Goal: Task Accomplishment & Management: Manage account settings

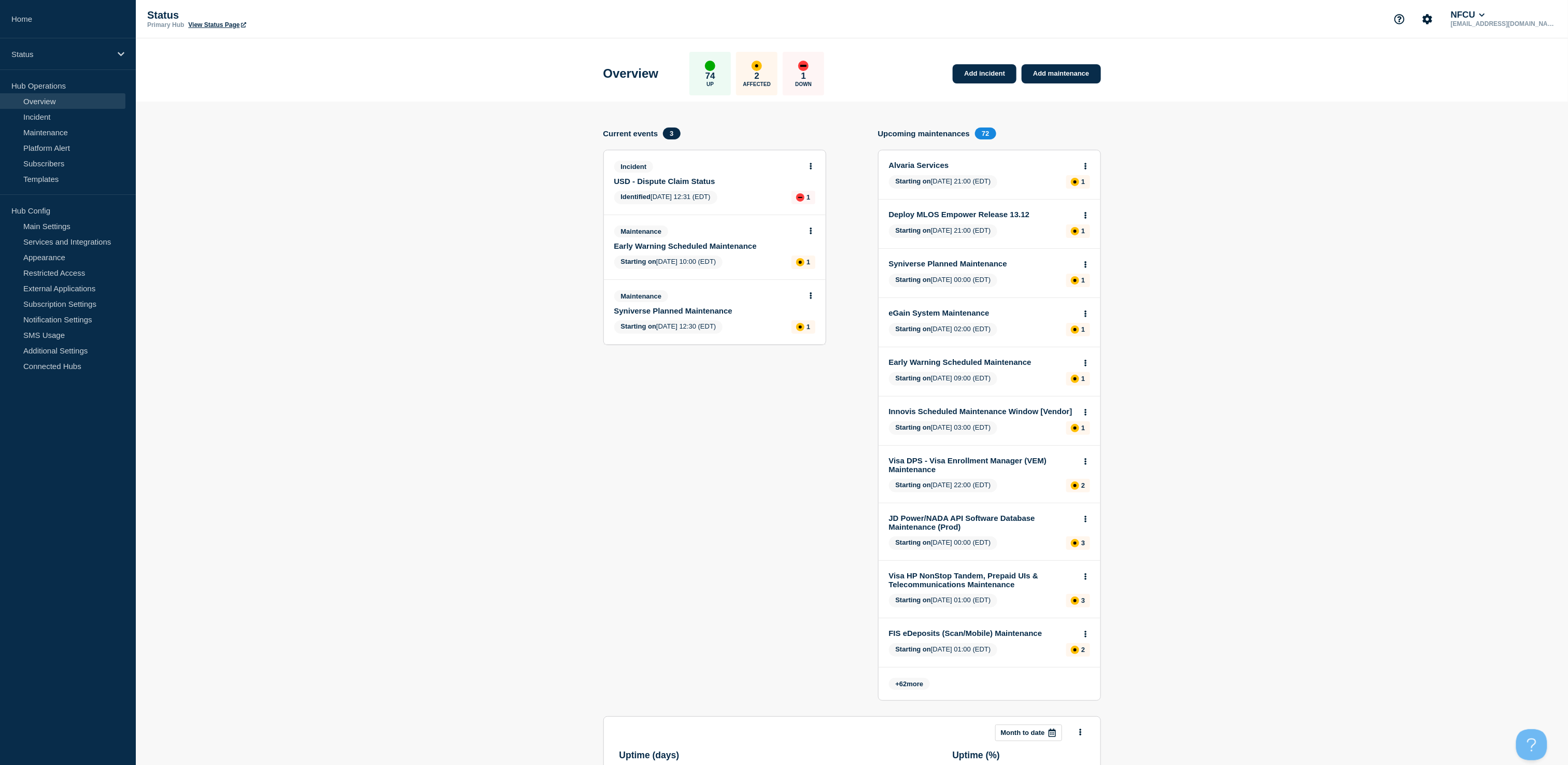
click at [682, 179] on link "USD - Dispute Claim Status" at bounding box center [707, 181] width 187 height 9
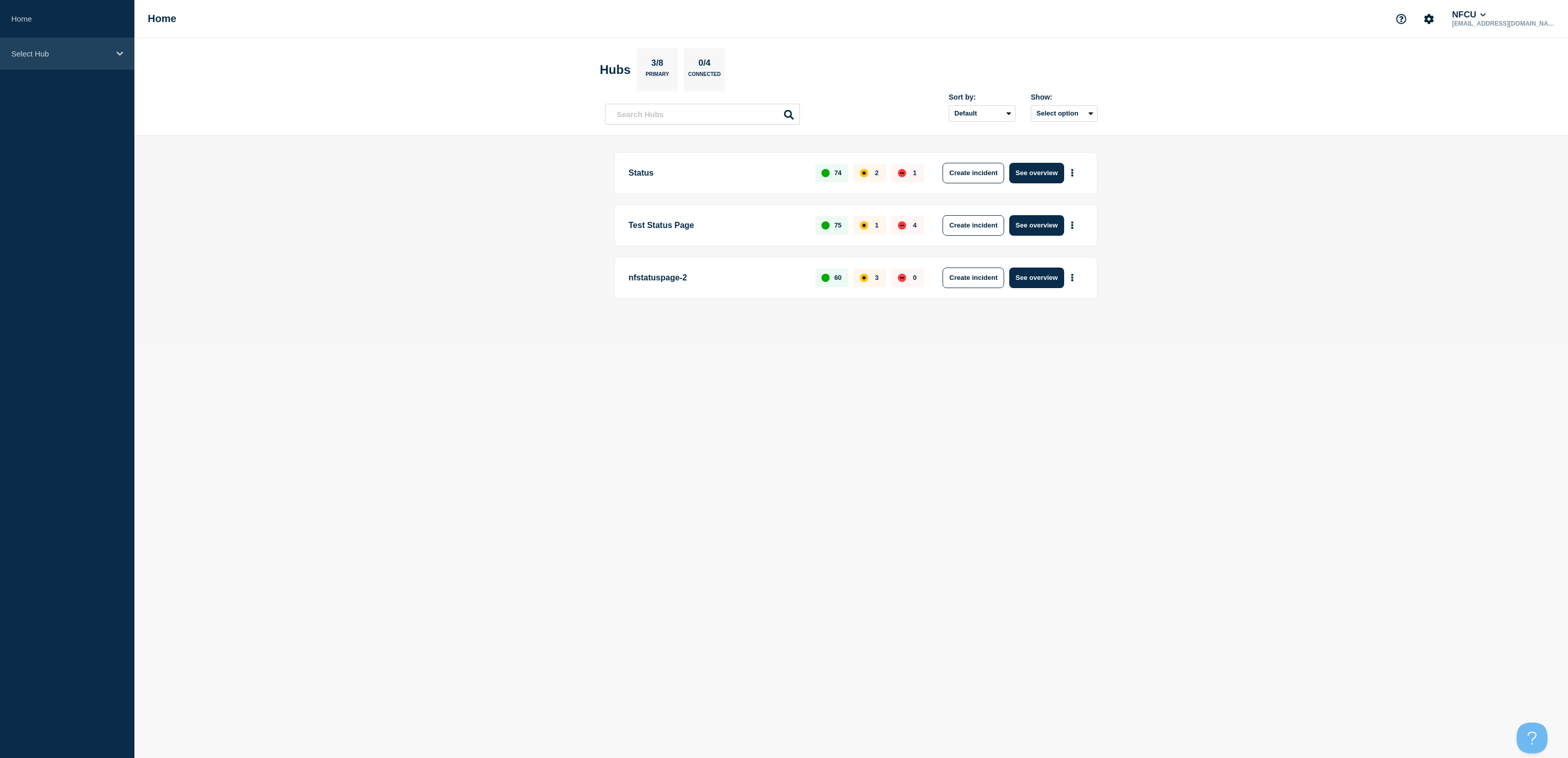
click at [53, 61] on div "Select Hub" at bounding box center [67, 54] width 134 height 31
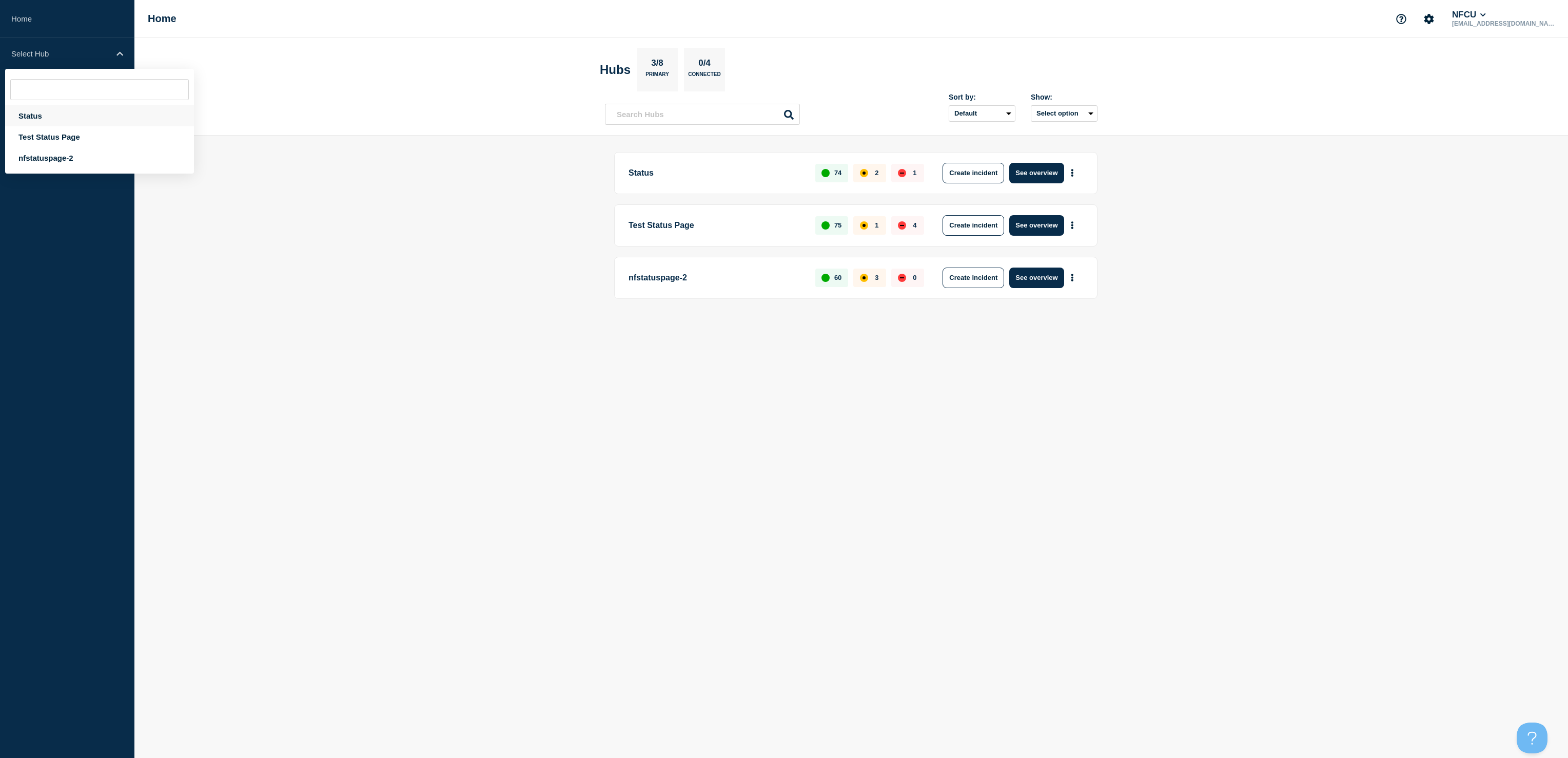
click at [33, 109] on div "Status" at bounding box center [99, 116] width 189 height 21
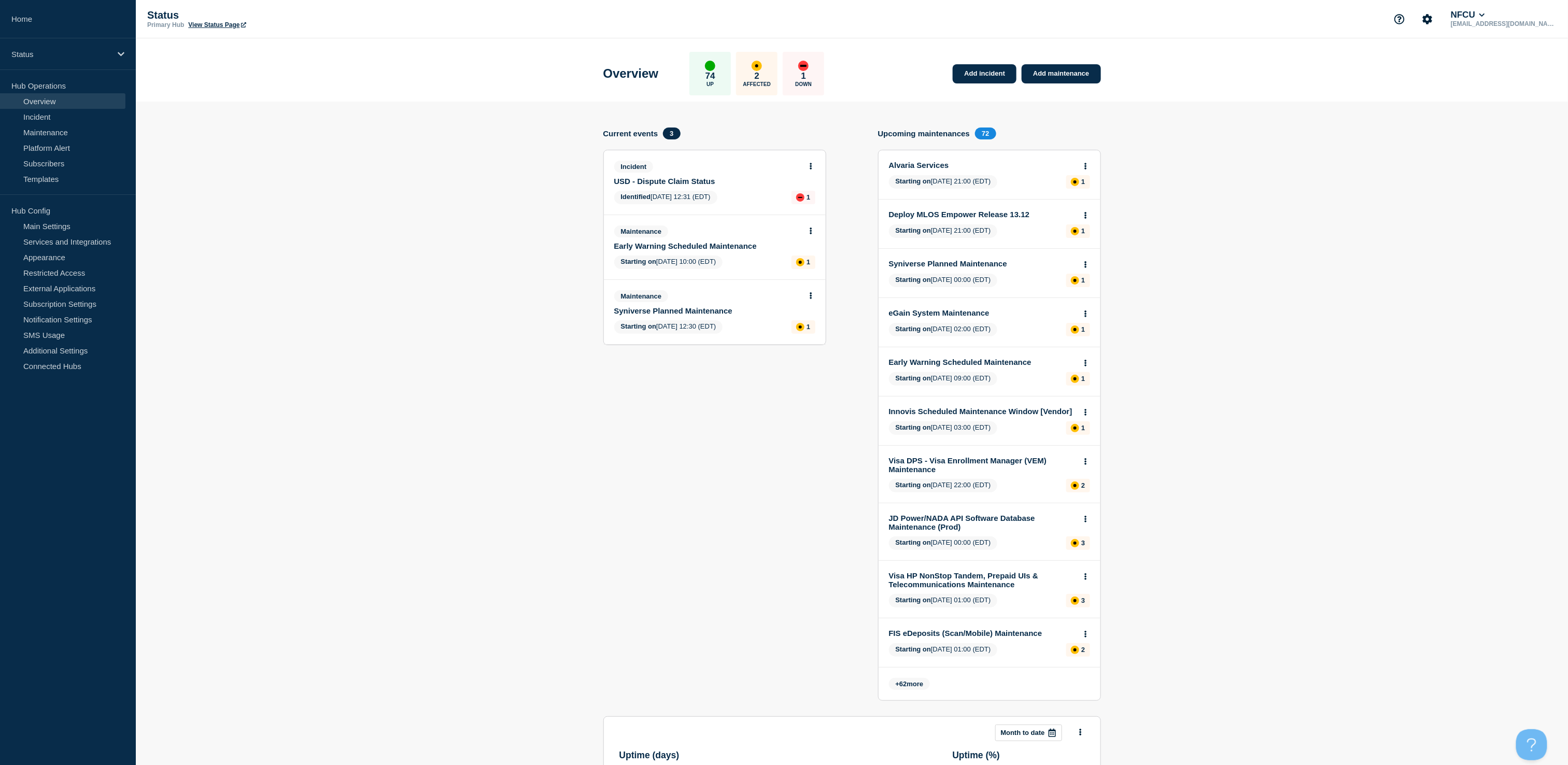
click at [666, 178] on link "USD - Dispute Claim Status" at bounding box center [707, 181] width 187 height 9
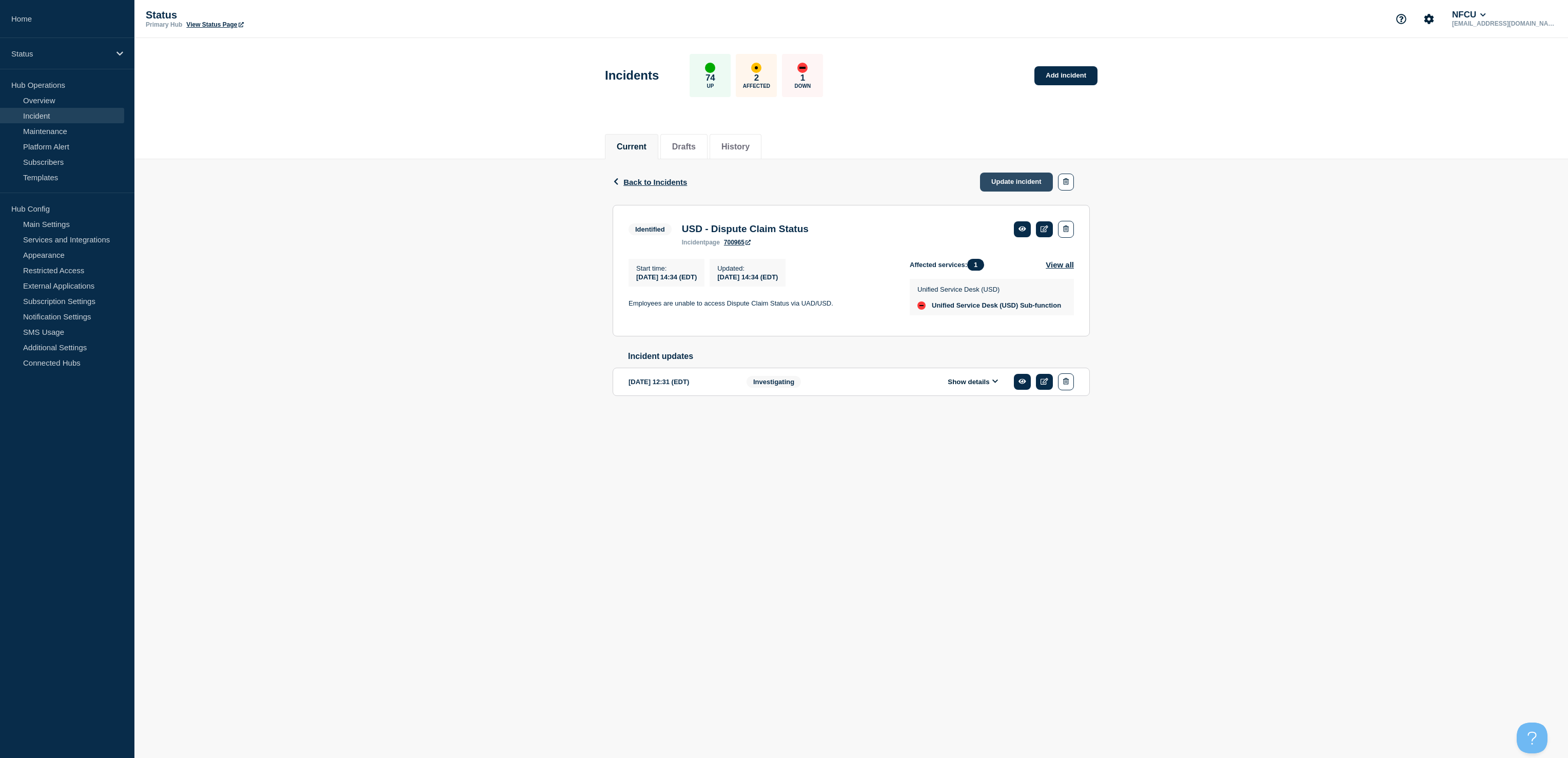
click at [1002, 176] on link "Update incident" at bounding box center [1016, 181] width 73 height 19
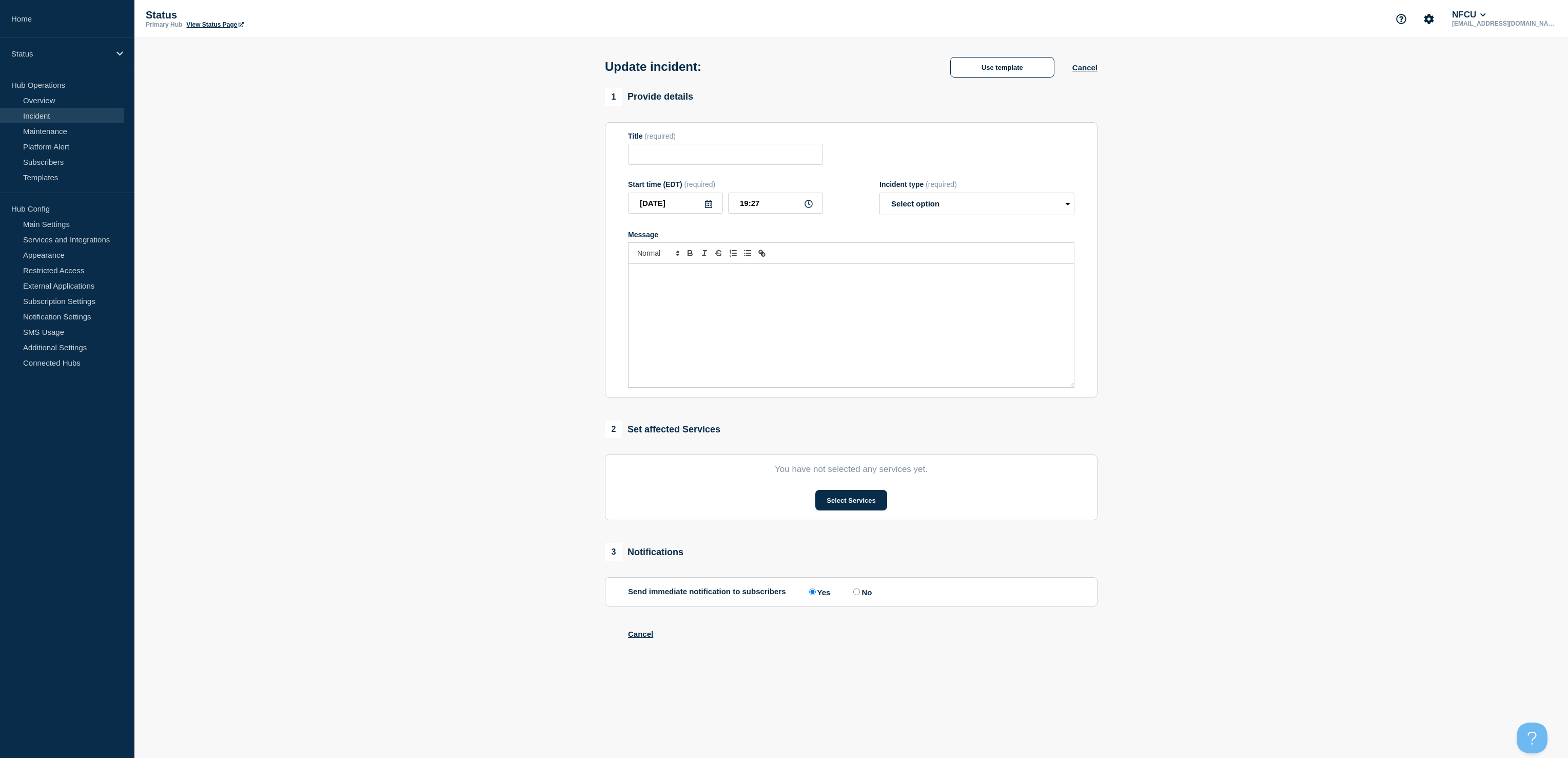
type input "USD - Dispute Claim Status"
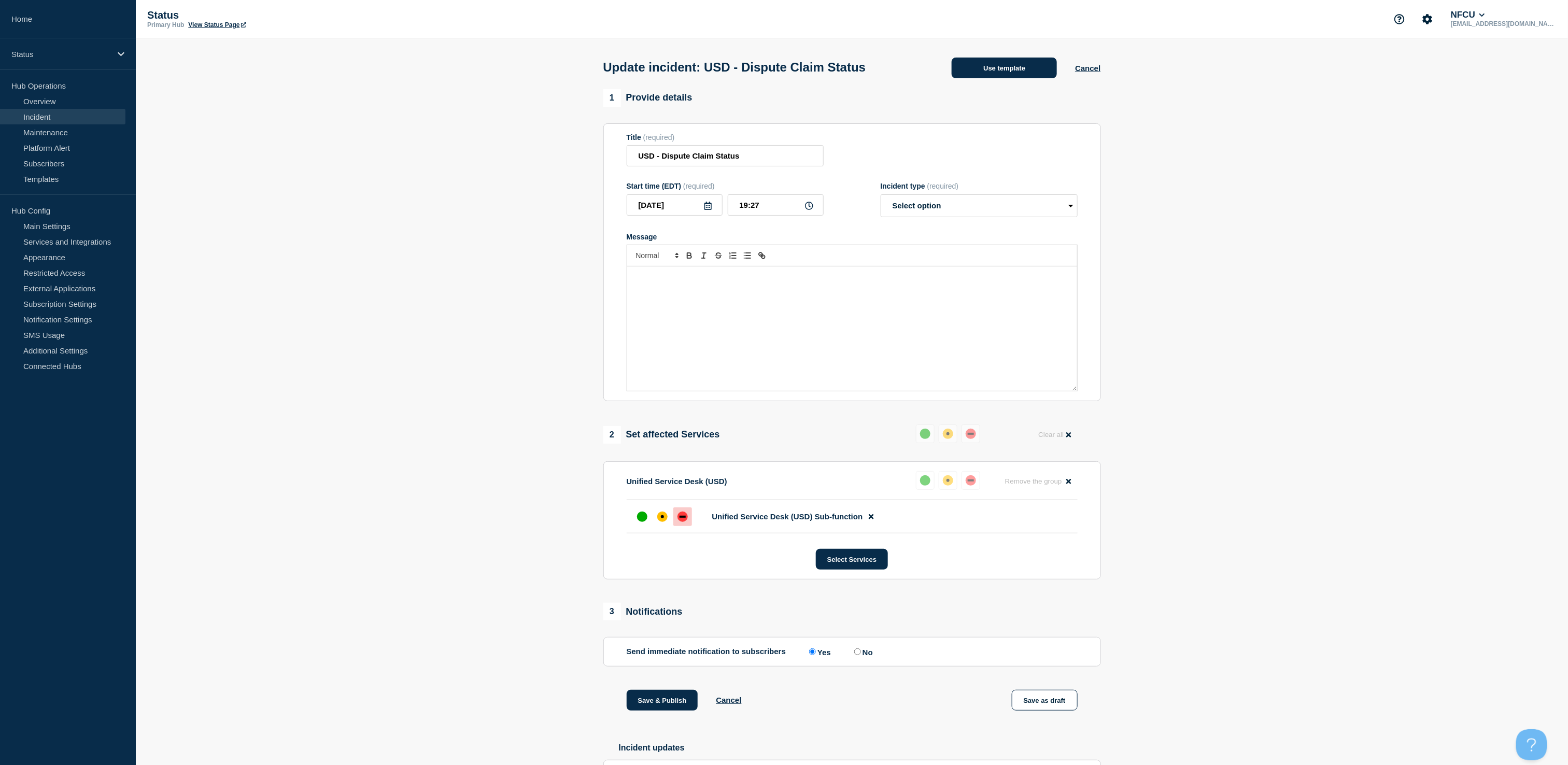
click at [977, 66] on button "Use template" at bounding box center [1003, 67] width 105 height 21
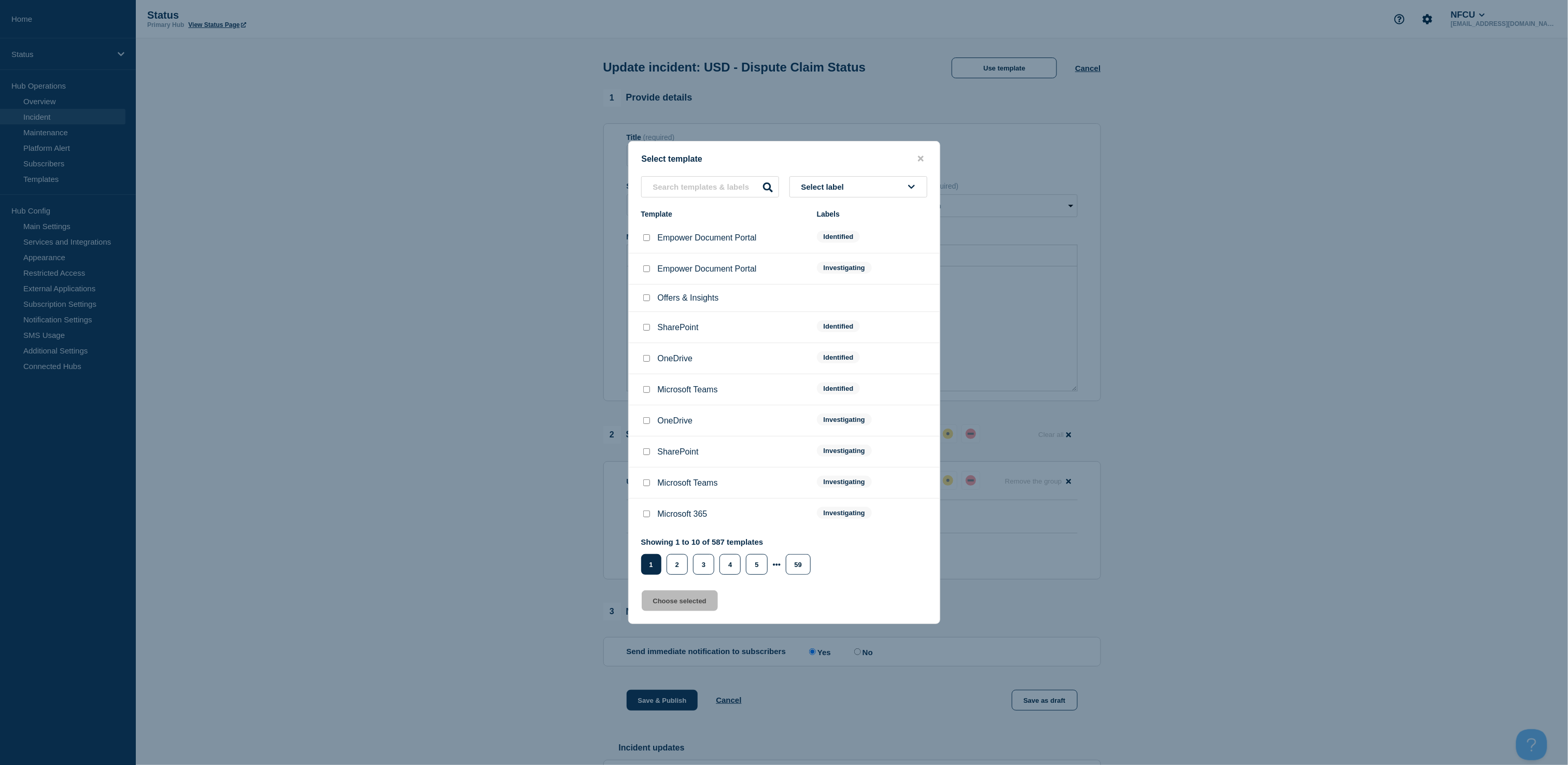
click at [839, 179] on button "Select label" at bounding box center [859, 187] width 138 height 22
click at [814, 349] on button "Resolved" at bounding box center [859, 350] width 138 height 22
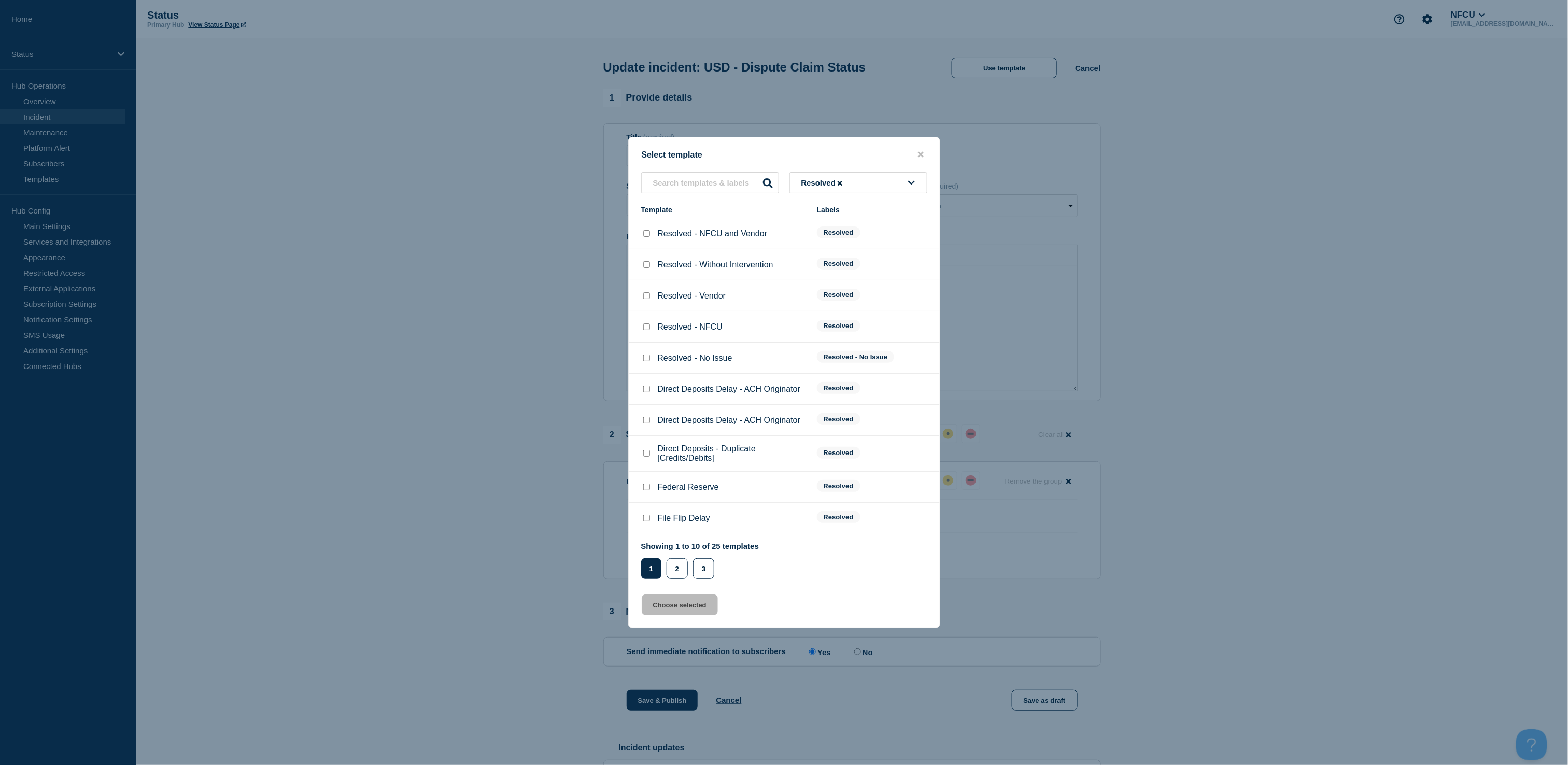
click at [648, 361] on input "Resolved - No Issue checkbox" at bounding box center [646, 357] width 7 height 7
checkbox input "true"
click at [672, 610] on button "Choose selected" at bounding box center [679, 604] width 76 height 21
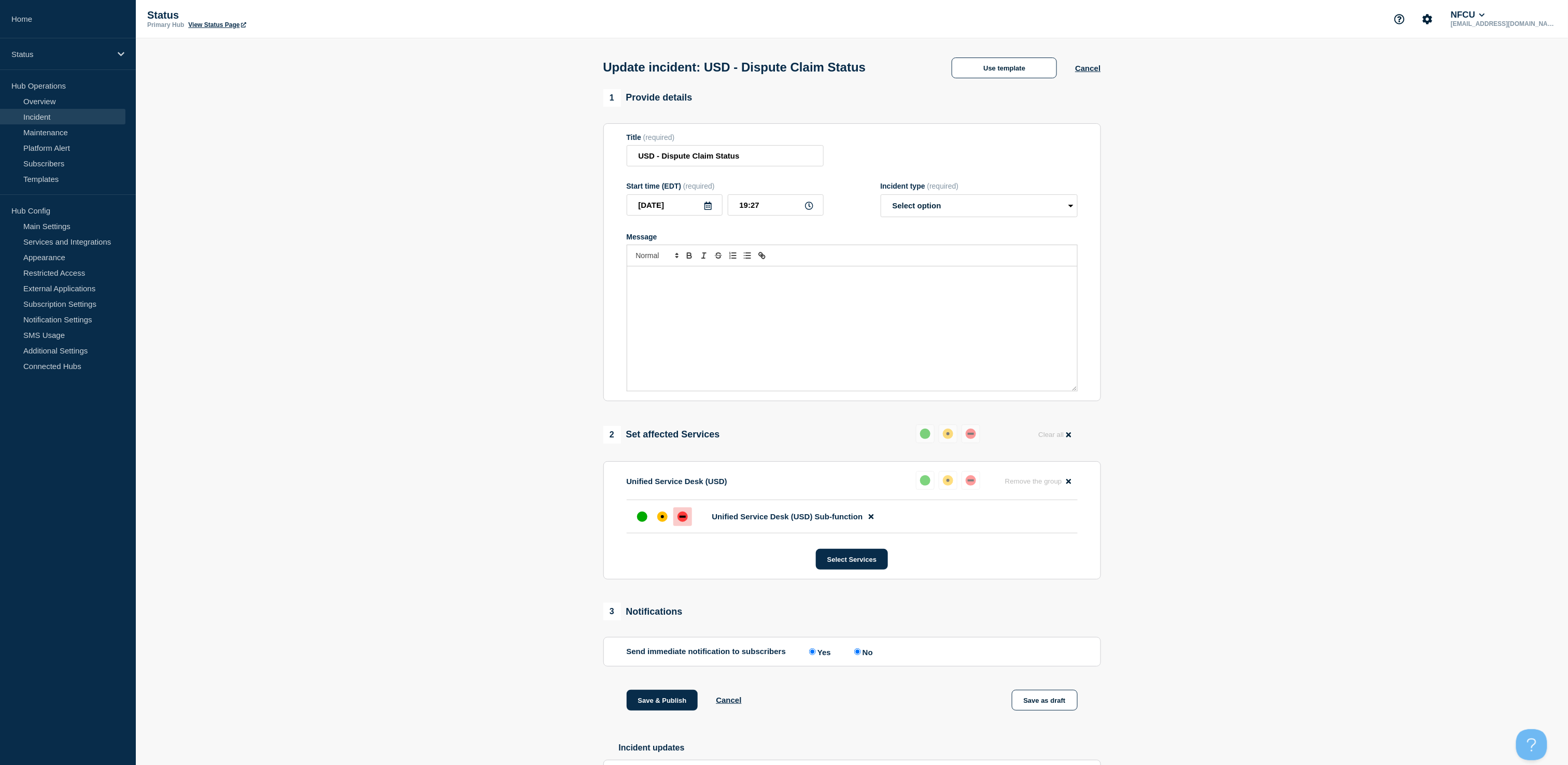
select select "resolved"
radio input "false"
radio input "true"
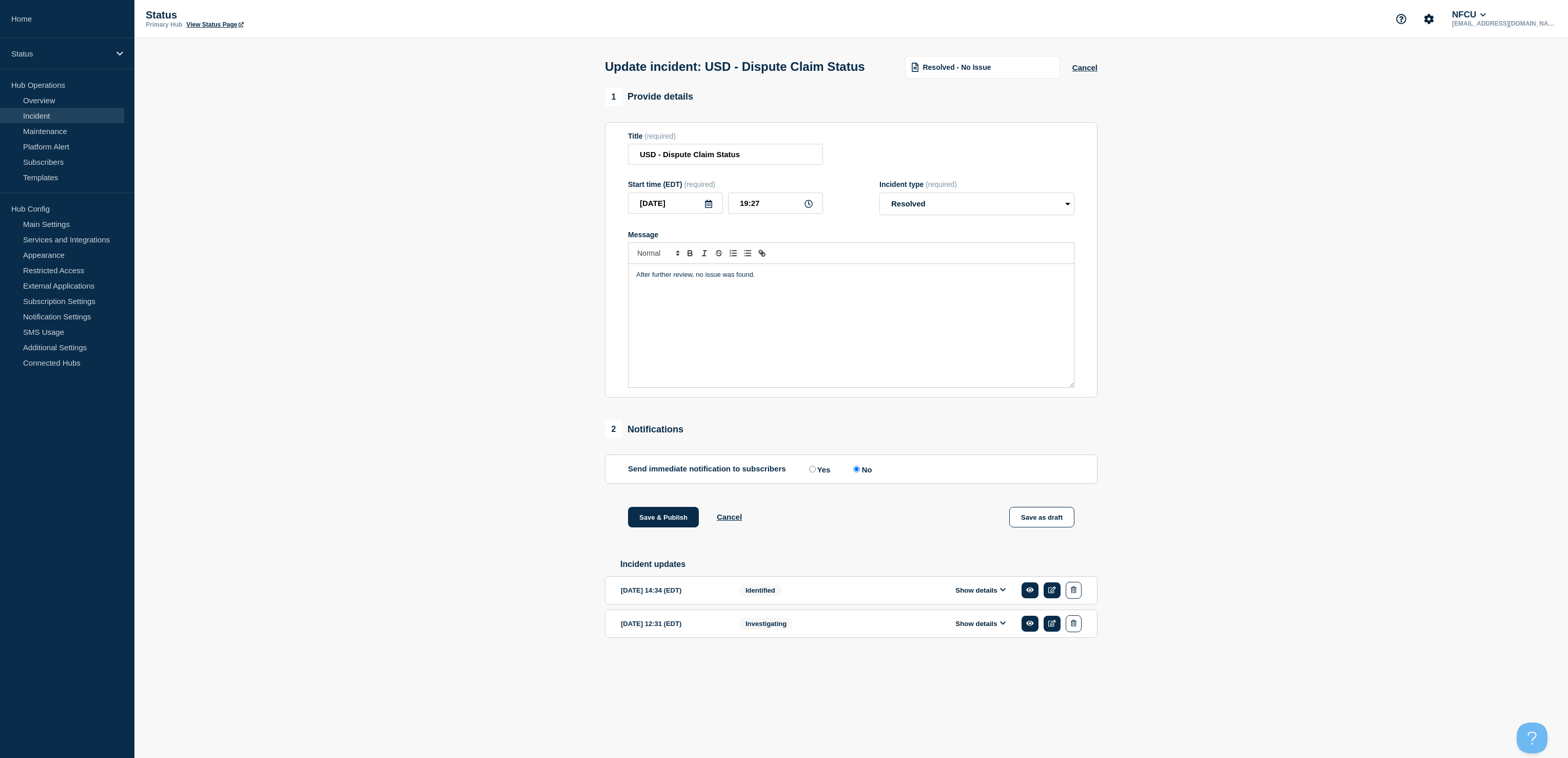
click at [320, 473] on section "1 Provide details Title (required) USD - Dispute Claim Status Start time (EDT) …" at bounding box center [851, 379] width 1434 height 582
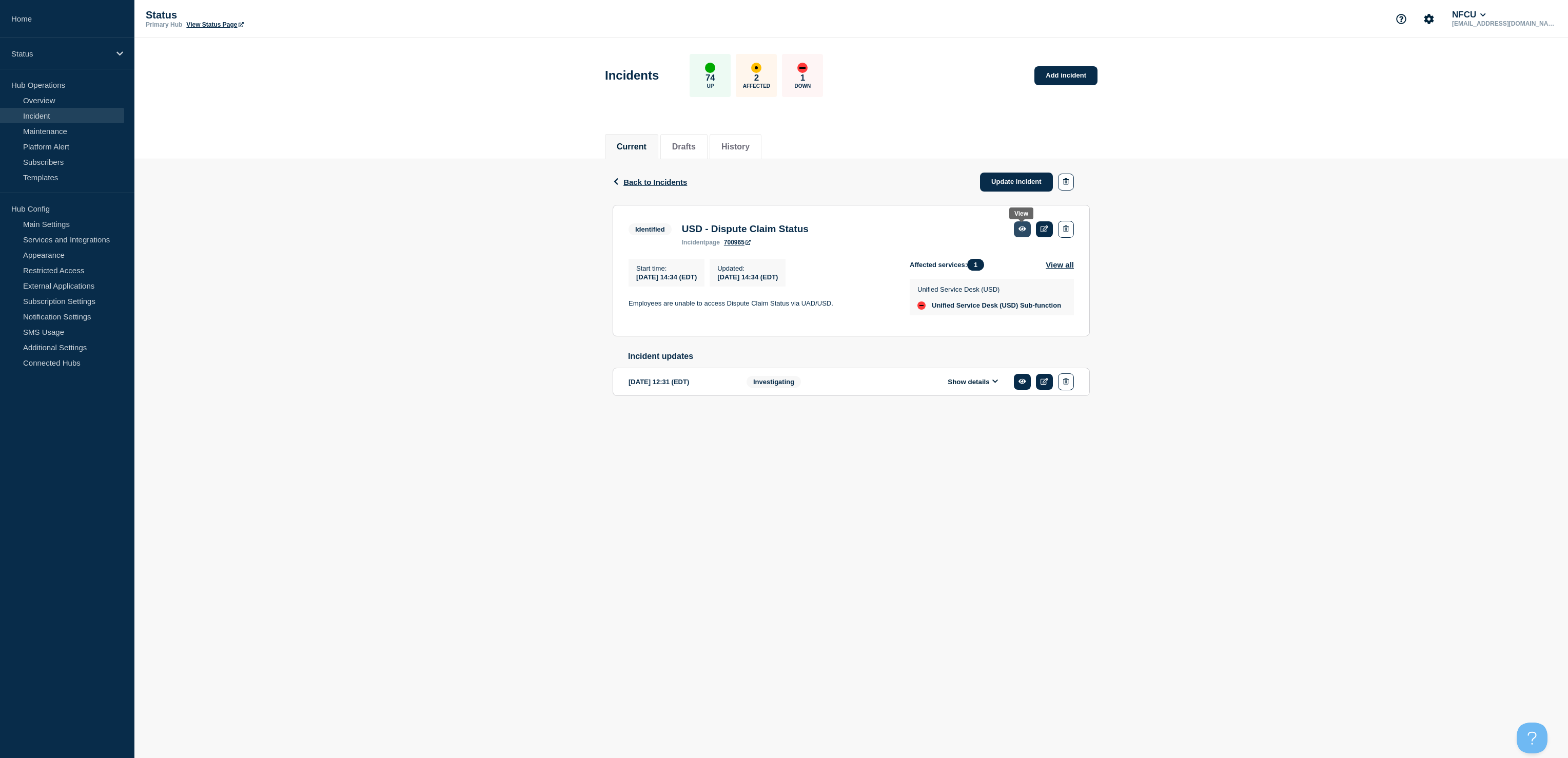
click at [1026, 232] on link at bounding box center [1022, 229] width 17 height 16
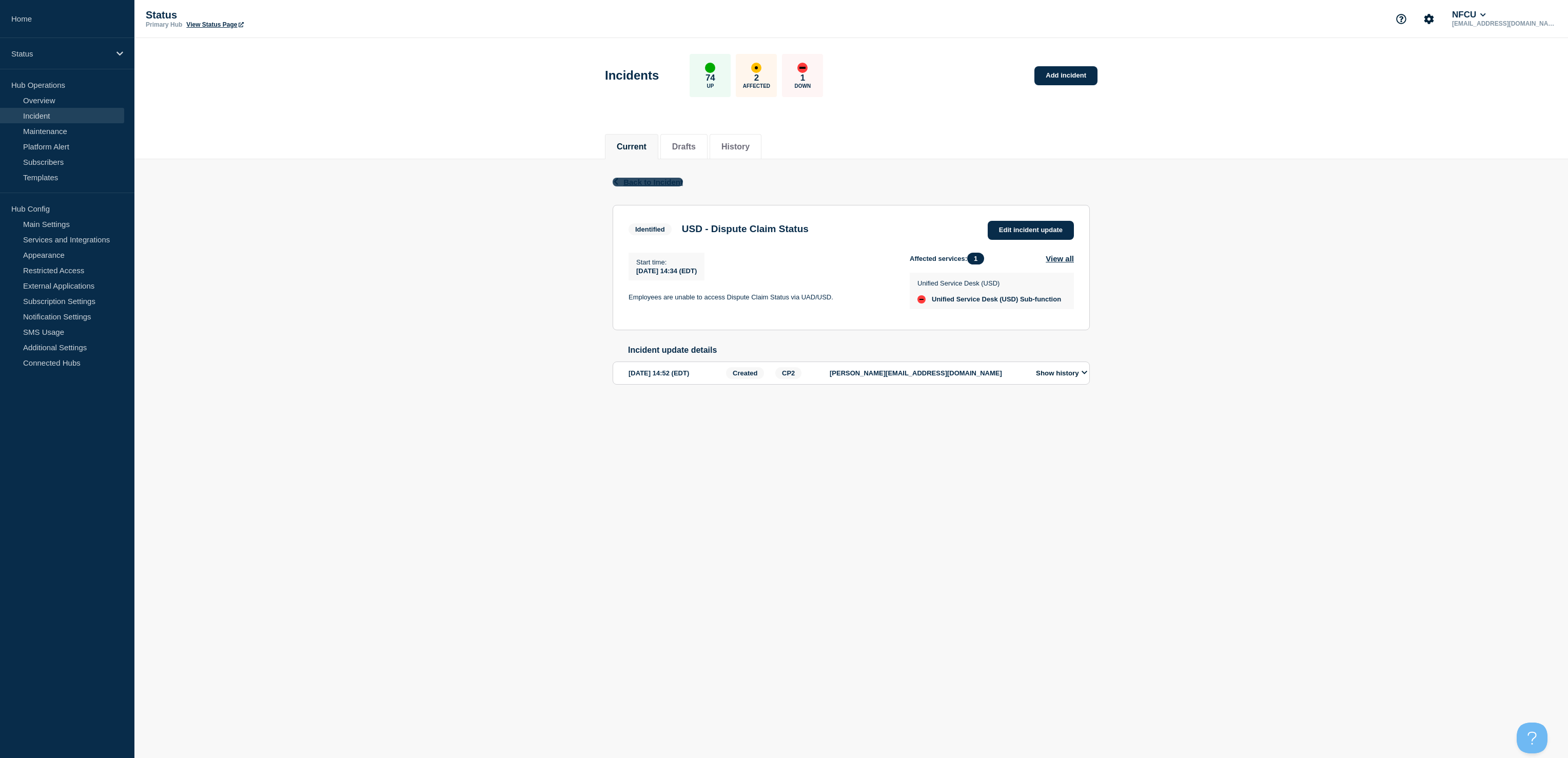
click at [641, 182] on span "Back to Incident" at bounding box center [653, 181] width 59 height 9
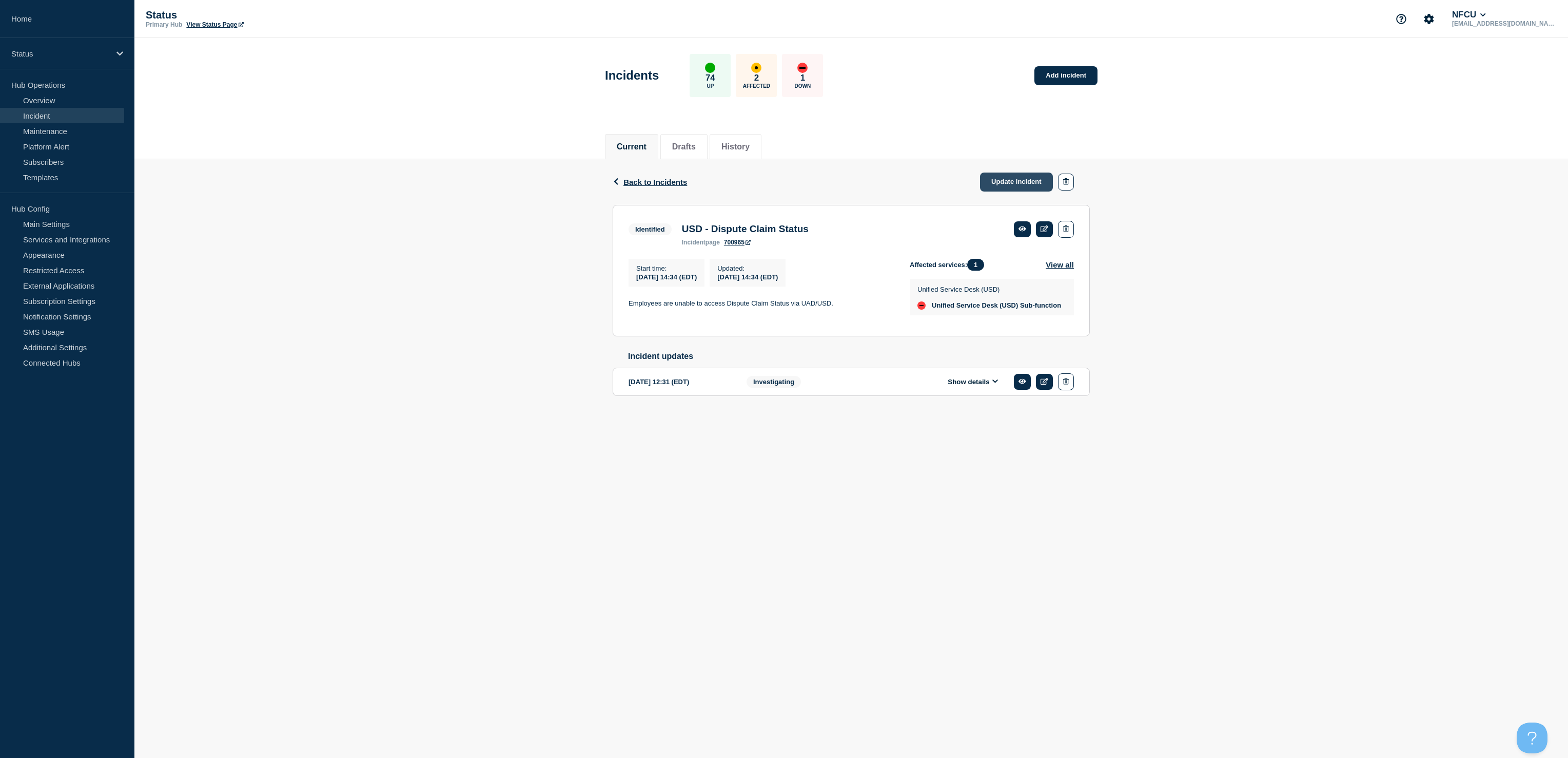
click at [1001, 174] on link "Update incident" at bounding box center [1016, 181] width 73 height 19
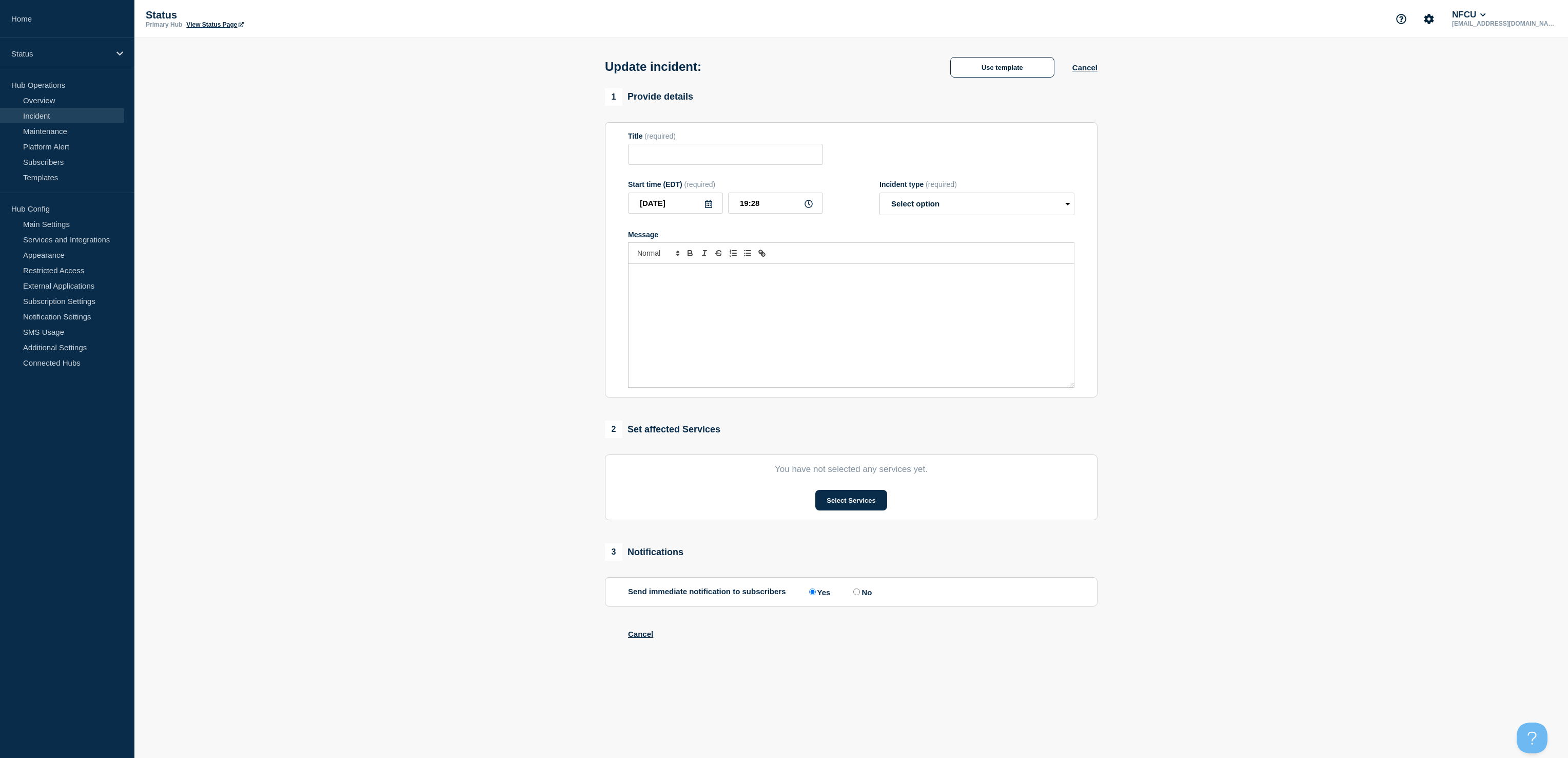
type input "USD - Dispute Claim Status"
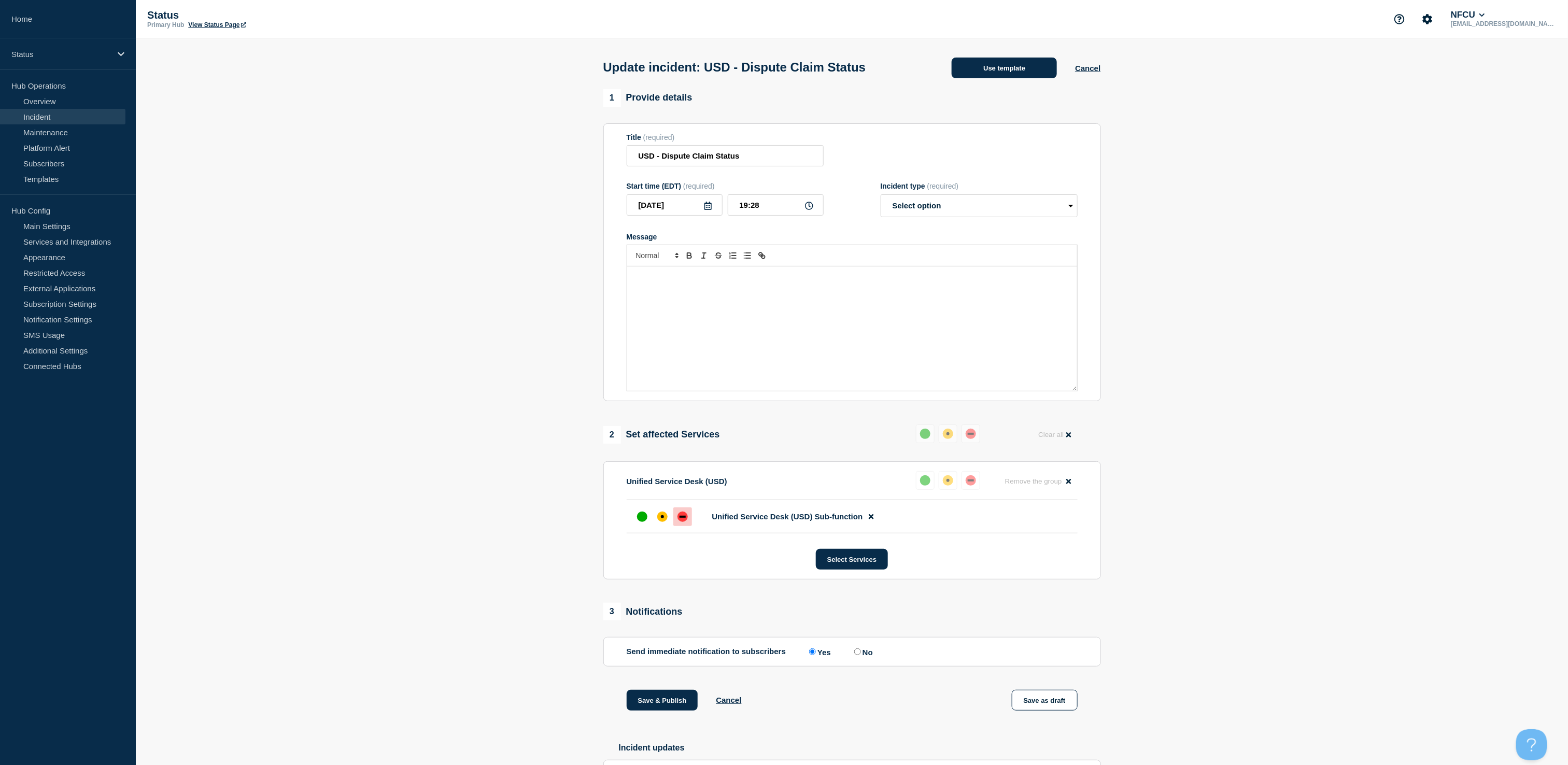
click at [1014, 72] on button "Use template" at bounding box center [1003, 67] width 105 height 21
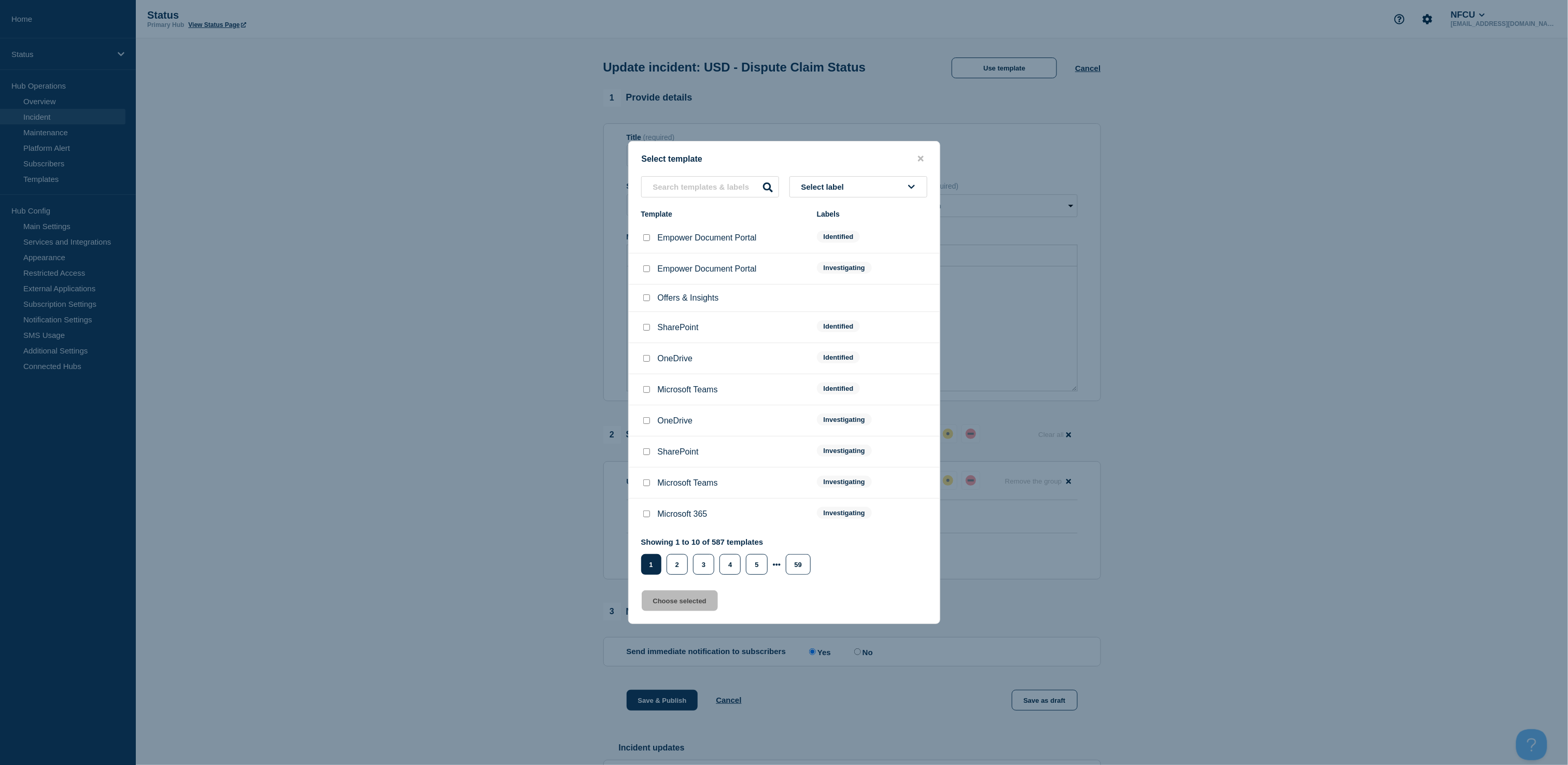
click at [861, 192] on button "Select label" at bounding box center [859, 187] width 138 height 22
click at [822, 339] on button "Resolved" at bounding box center [859, 350] width 138 height 22
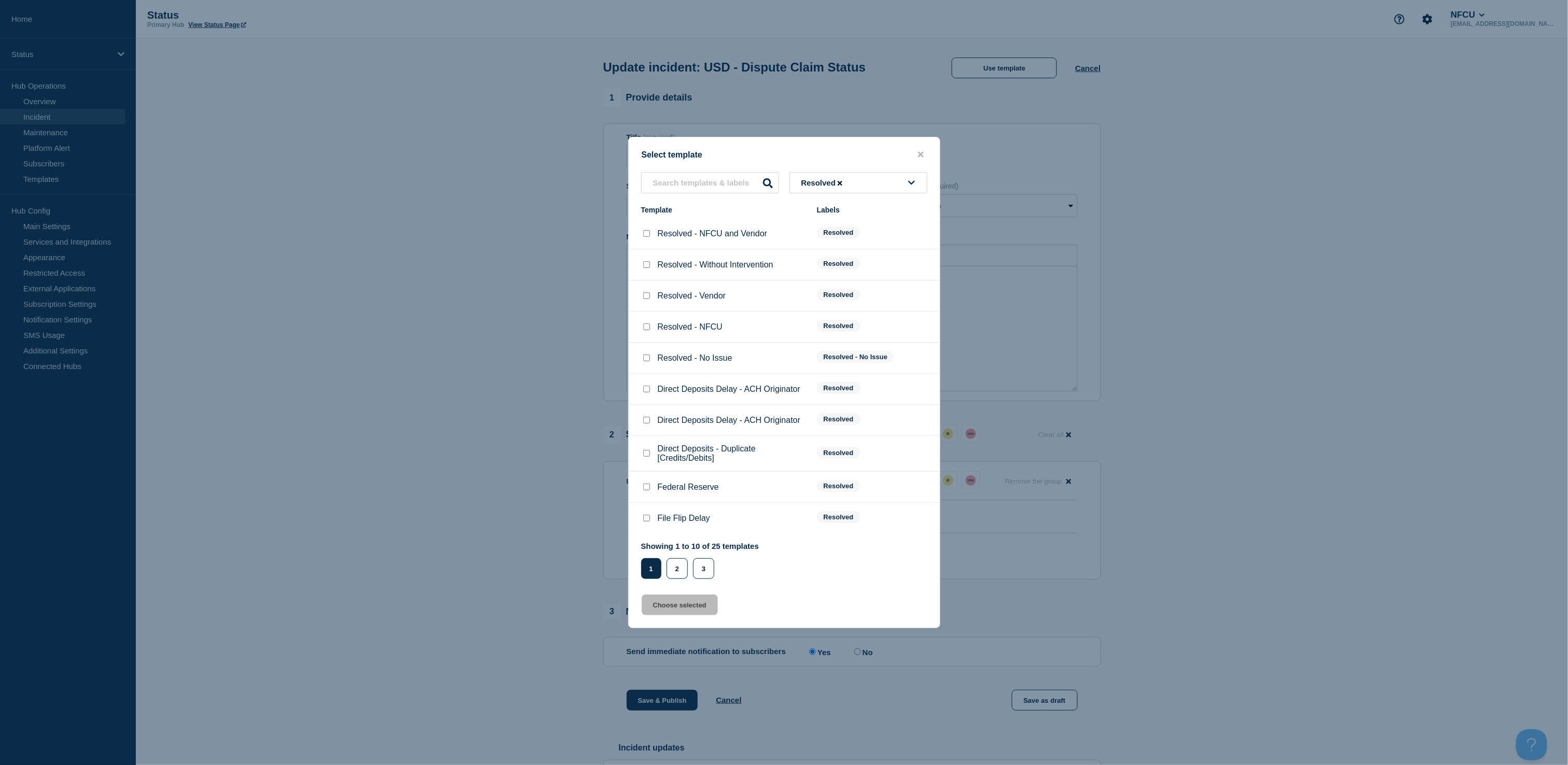
click at [648, 361] on input "Resolved - No Issue checkbox" at bounding box center [646, 357] width 7 height 7
checkbox input "true"
click at [661, 611] on button "Choose selected" at bounding box center [679, 604] width 76 height 21
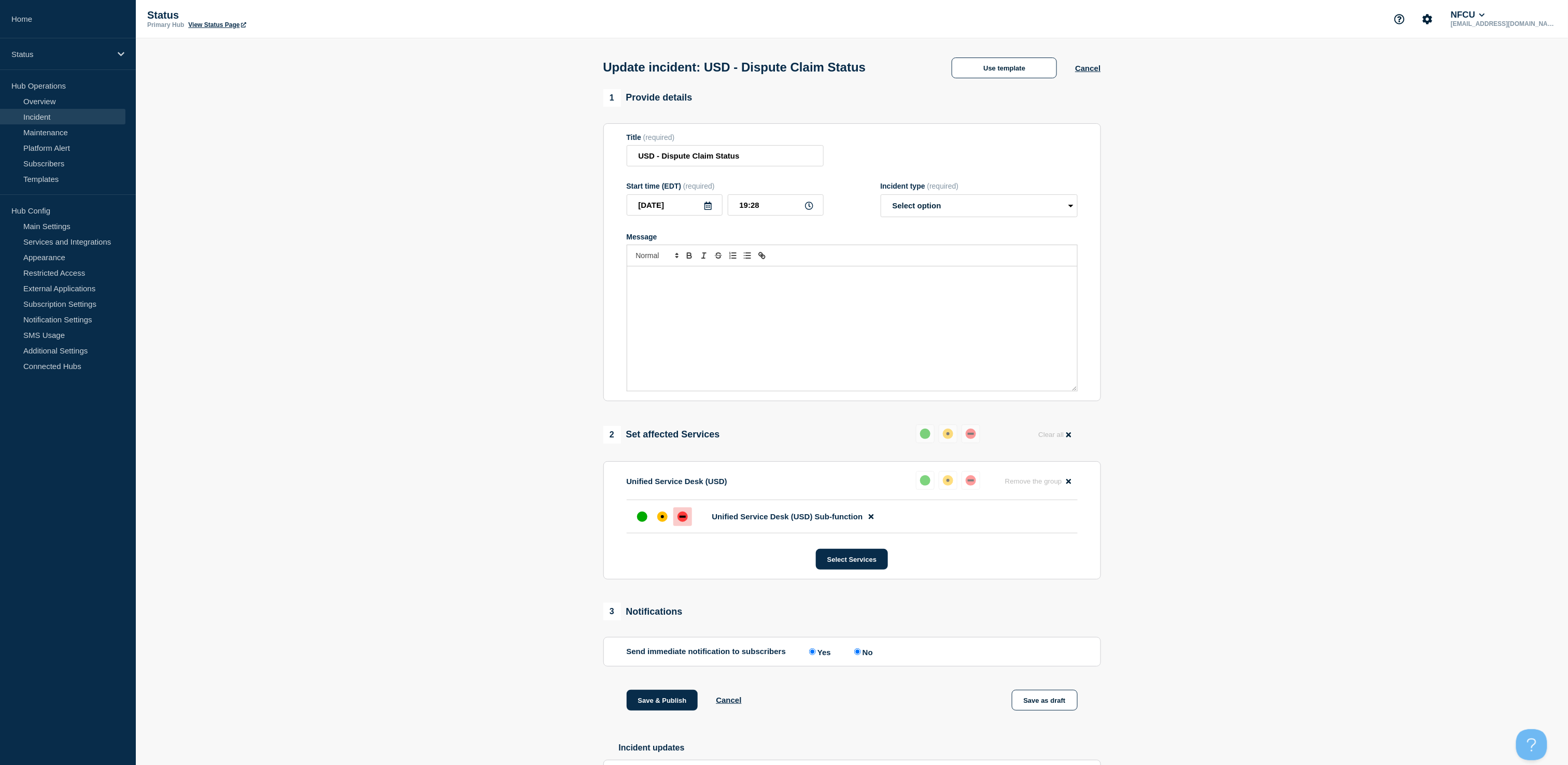
select select "resolved"
radio input "false"
radio input "true"
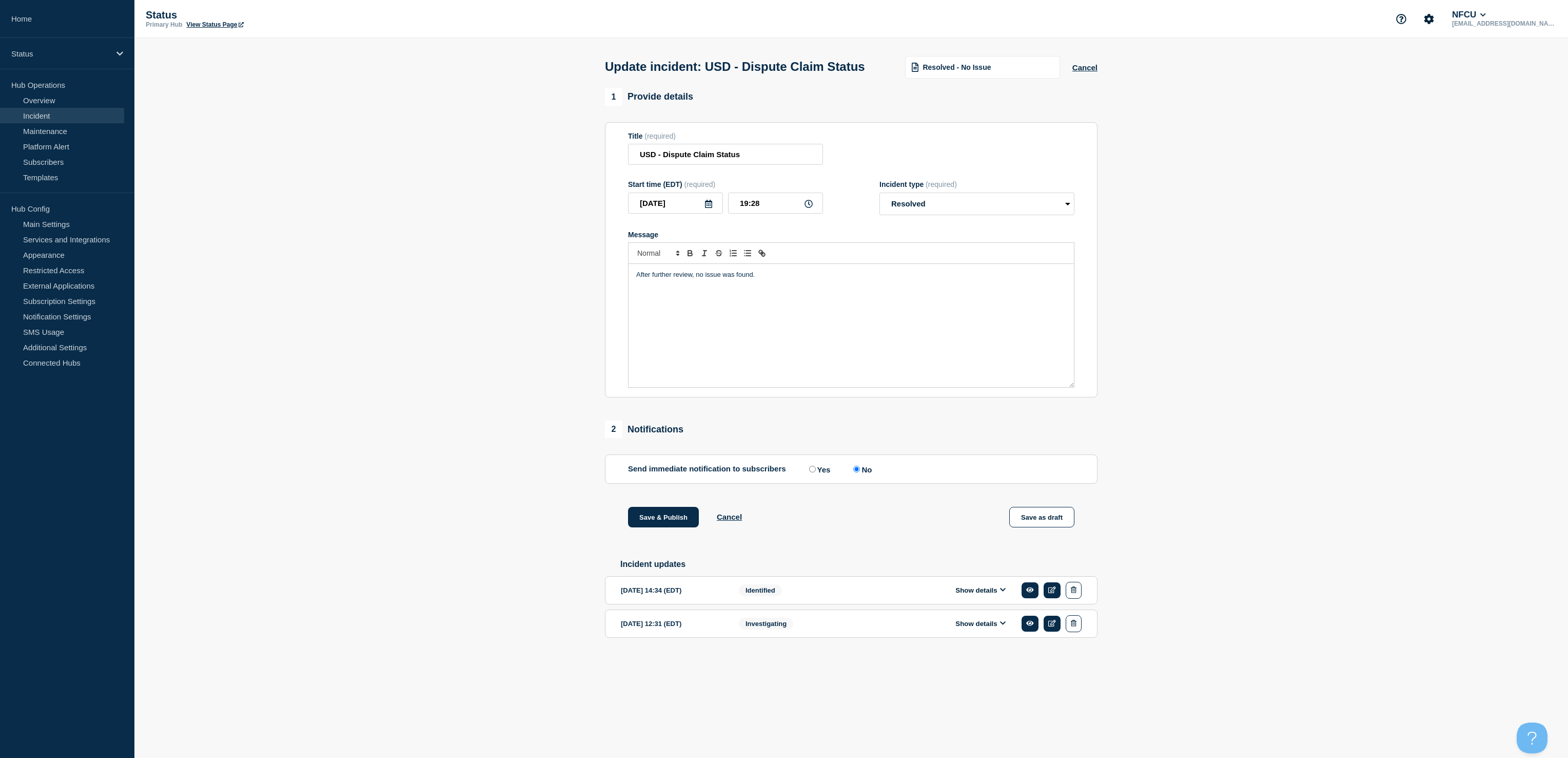
click at [813, 473] on input "Yes" at bounding box center [812, 469] width 7 height 7
radio input "true"
radio input "false"
click at [661, 527] on button "Save & Publish" at bounding box center [663, 516] width 71 height 20
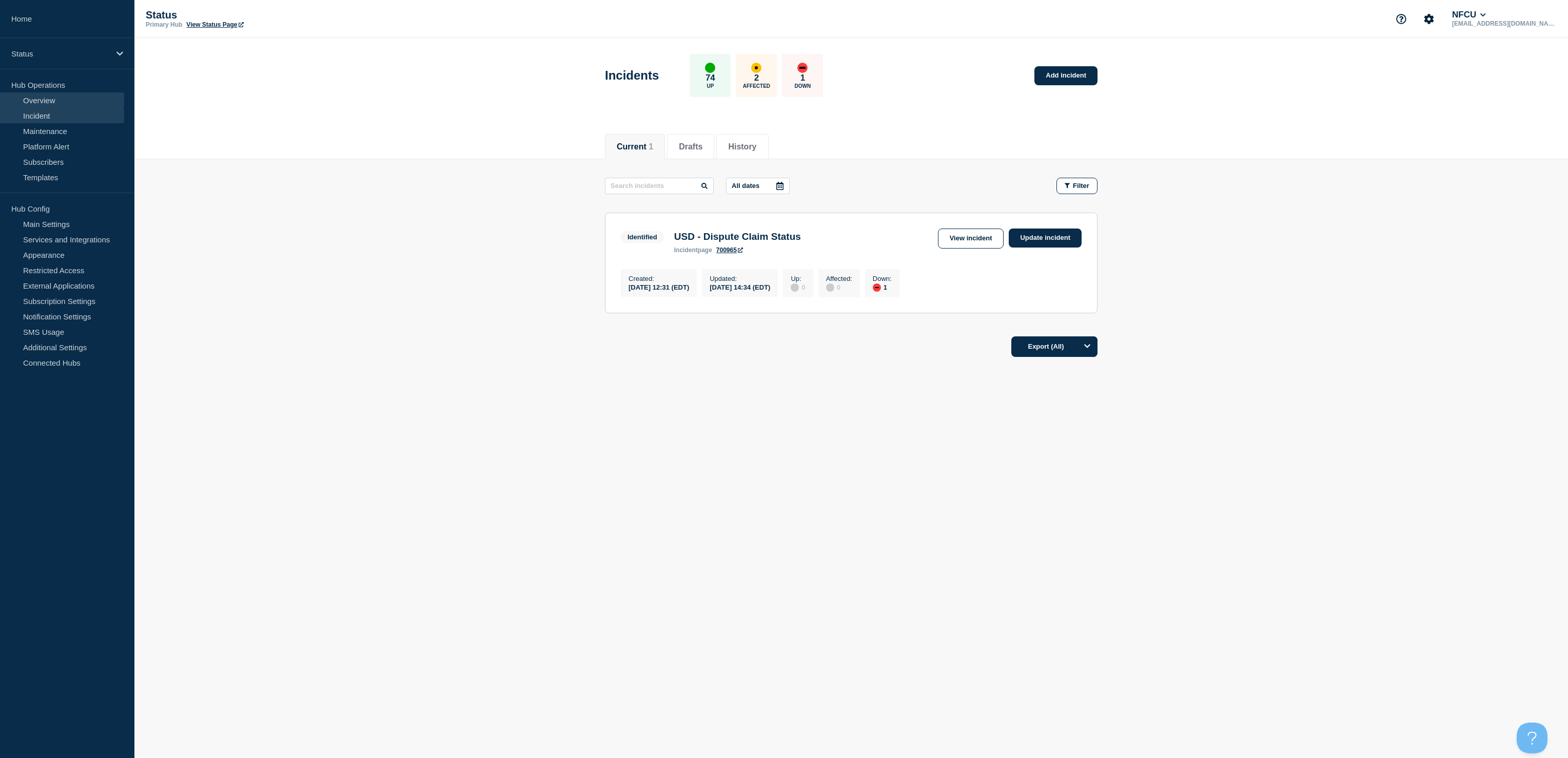
click at [25, 98] on link "Overview" at bounding box center [62, 100] width 125 height 16
